Goal: Task Accomplishment & Management: Manage account settings

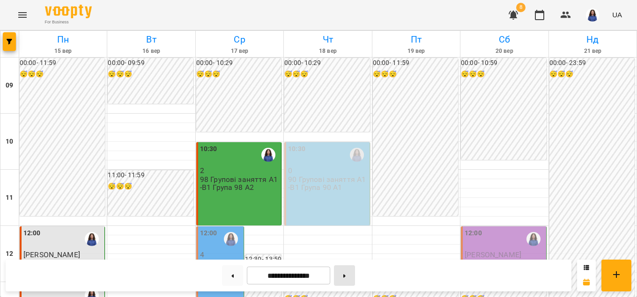
click at [355, 276] on button at bounding box center [344, 276] width 21 height 21
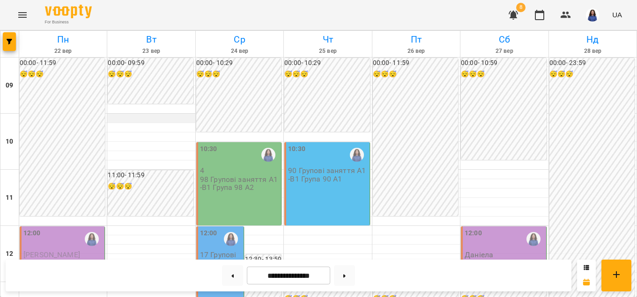
scroll to position [214, 0]
click at [222, 271] on button at bounding box center [232, 276] width 21 height 21
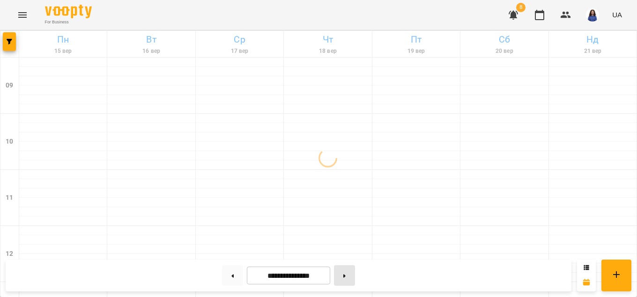
click at [347, 276] on button at bounding box center [344, 276] width 21 height 21
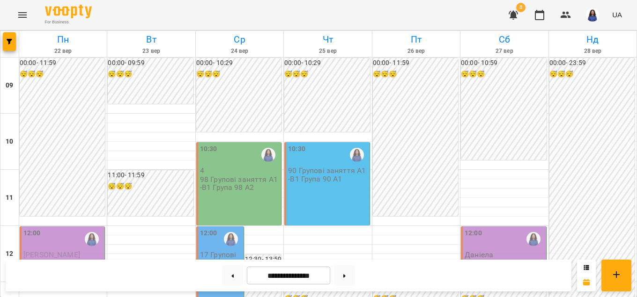
scroll to position [267, 0]
click at [225, 283] on button at bounding box center [232, 276] width 21 height 21
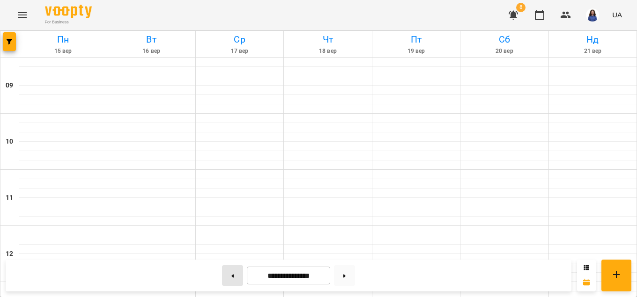
type input "**********"
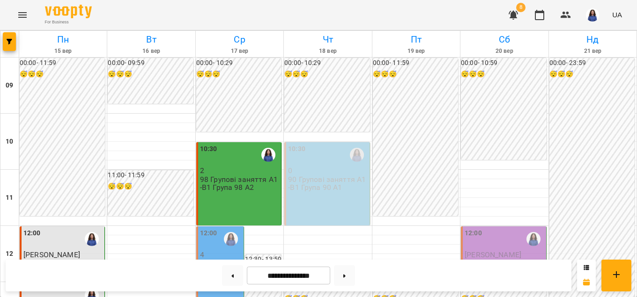
scroll to position [107, 0]
click at [221, 260] on p "17 Групові заняття А1-В1 Група 17 А1" at bounding box center [221, 276] width 42 height 32
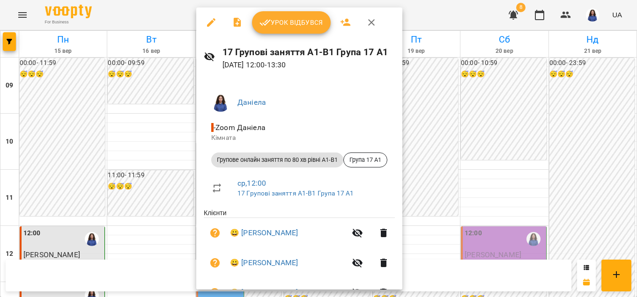
click at [271, 26] on span "Урок відбувся" at bounding box center [291, 22] width 64 height 11
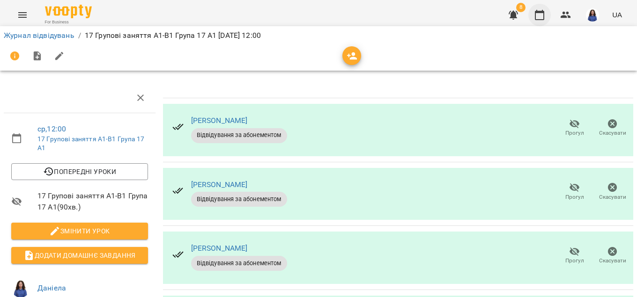
click at [547, 18] on button "button" at bounding box center [539, 15] width 22 height 22
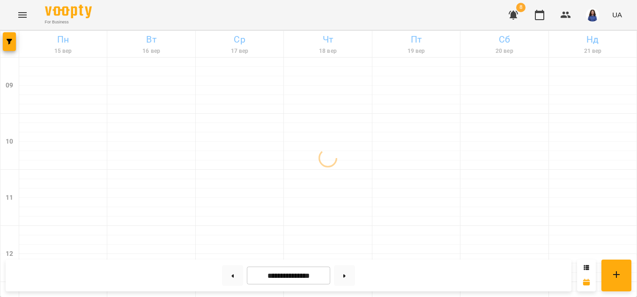
click at [517, 14] on icon "button" at bounding box center [513, 14] width 11 height 11
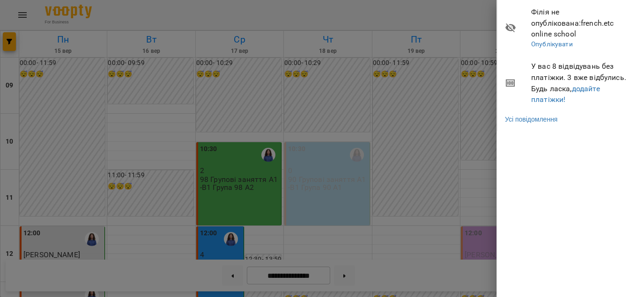
click at [408, 252] on div at bounding box center [318, 148] width 637 height 297
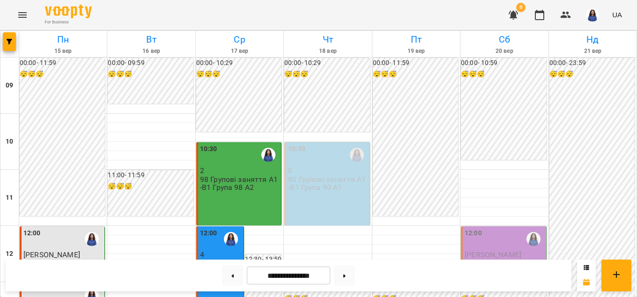
scroll to position [160, 0]
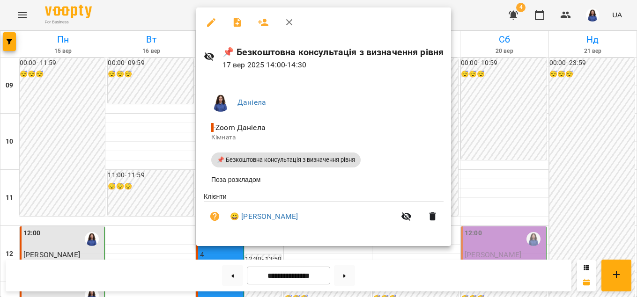
click at [93, 215] on div at bounding box center [318, 148] width 637 height 297
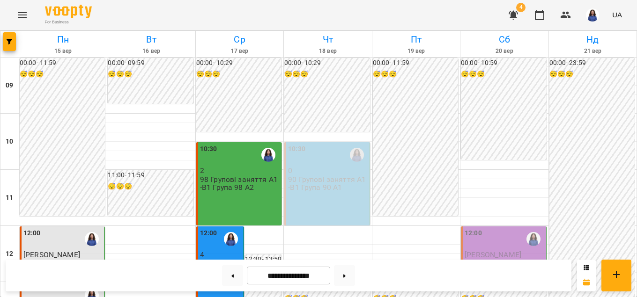
scroll to position [267, 0]
click at [222, 243] on div at bounding box center [231, 240] width 22 height 22
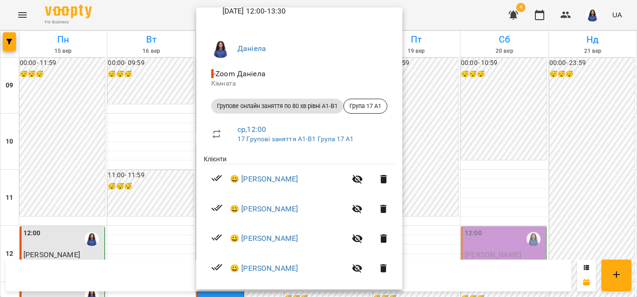
scroll to position [64, 0]
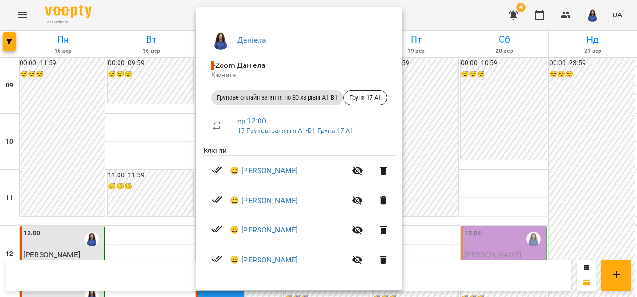
click at [165, 148] on div at bounding box center [318, 148] width 637 height 297
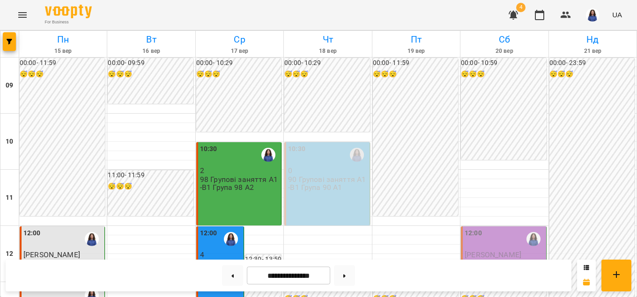
scroll to position [107, 0]
